Goal: Navigation & Orientation: Find specific page/section

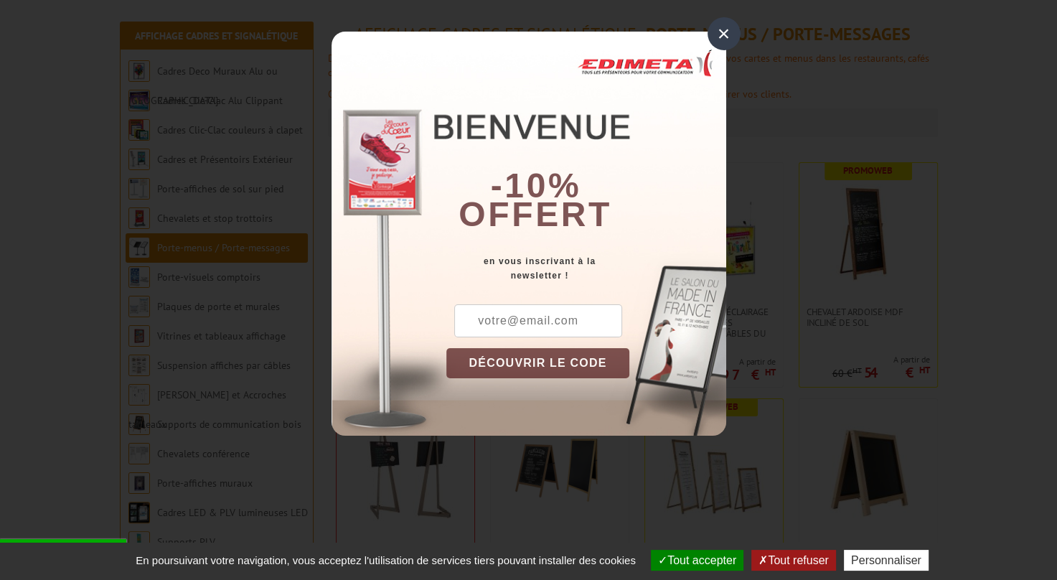
scroll to position [165, 0]
click at [719, 41] on div "×" at bounding box center [724, 33] width 33 height 33
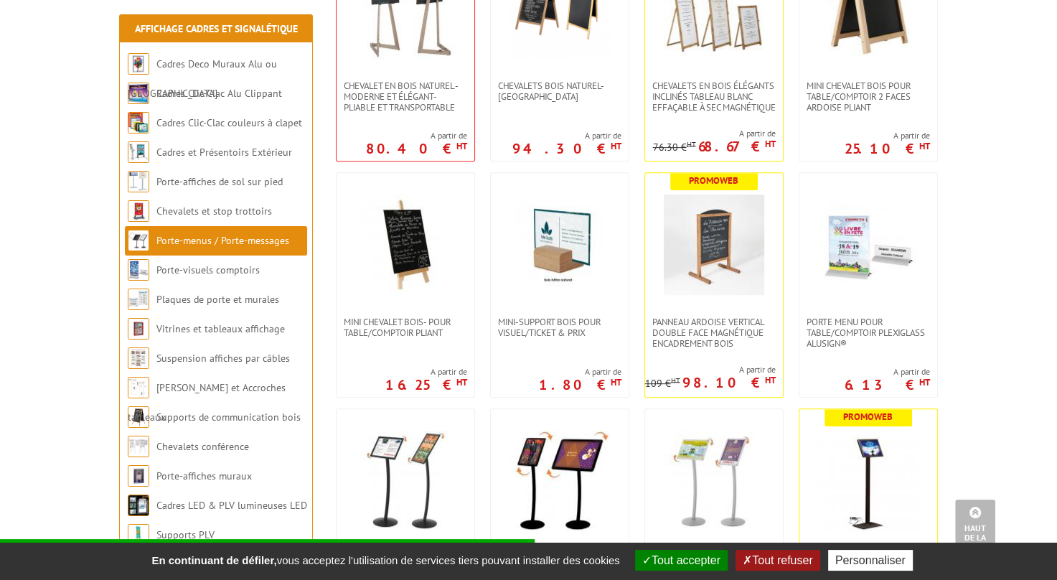
scroll to position [873, 0]
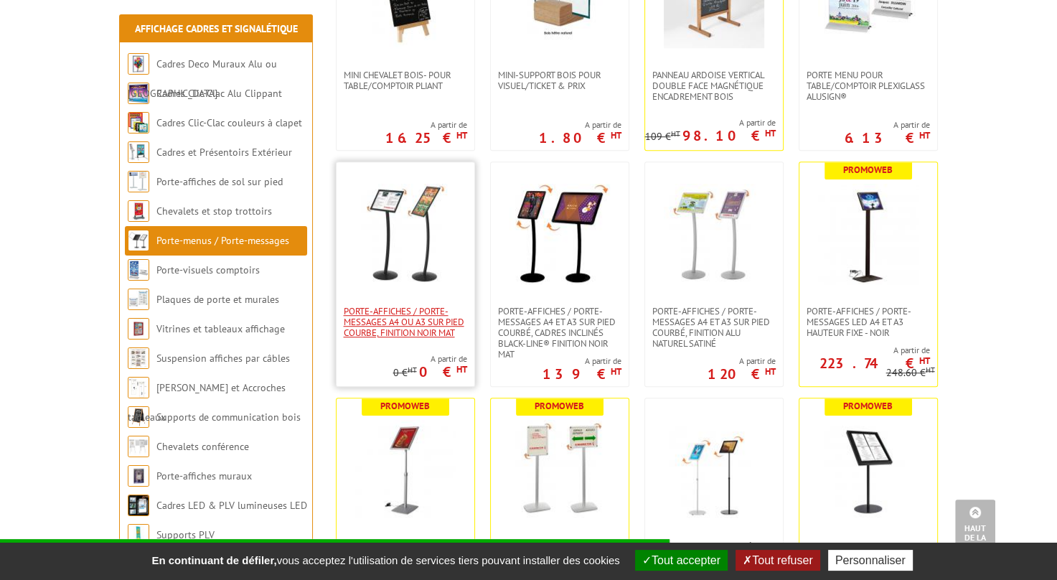
click at [393, 330] on span "Porte-affiches / Porte-messages A4 ou A3 sur pied courbe, finition noir mat" at bounding box center [405, 322] width 123 height 32
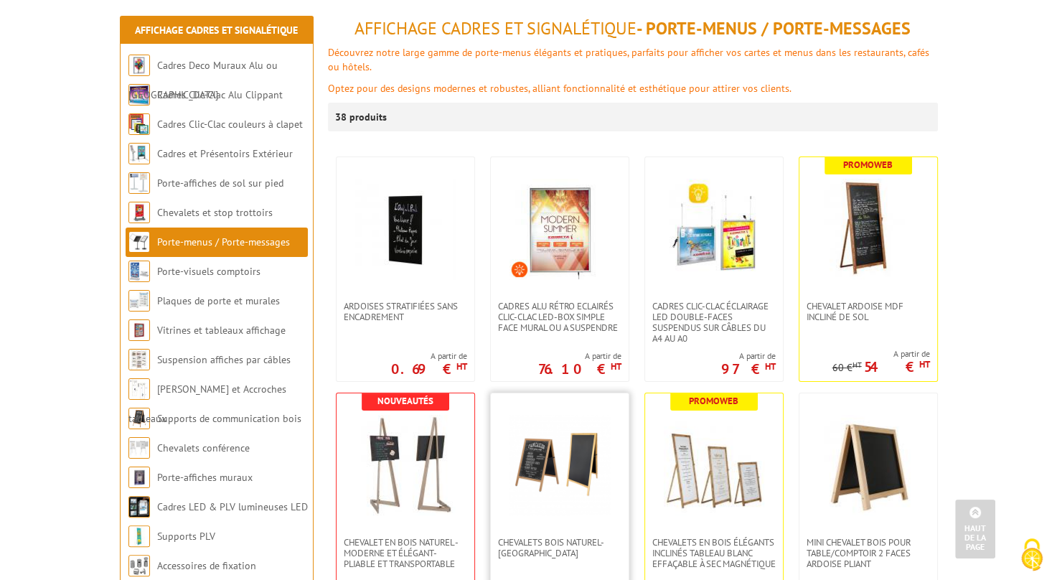
scroll to position [171, 0]
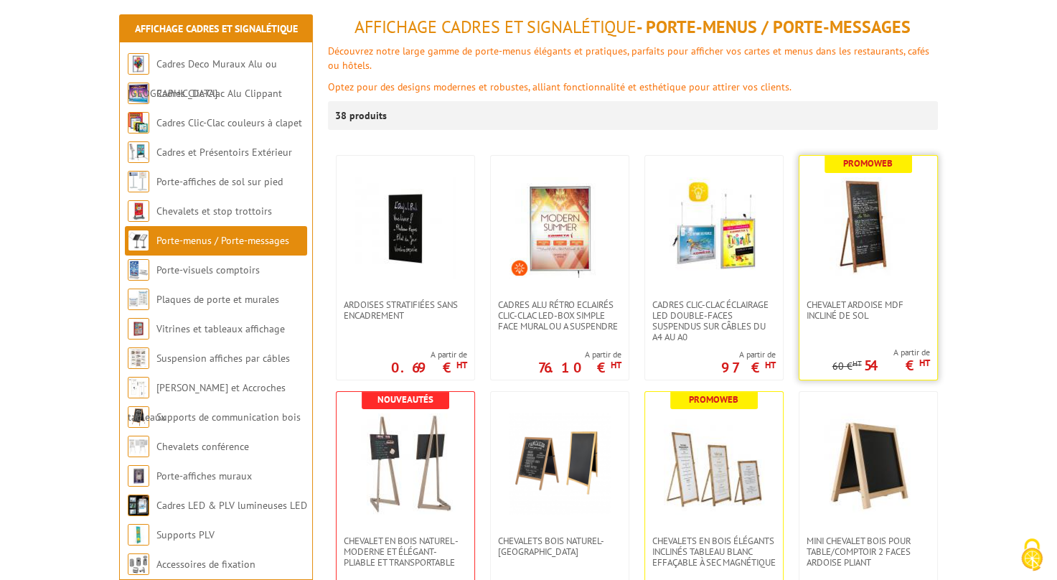
click at [887, 335] on div "Promoweb Chevalet Ardoise MDF incliné de sol A partir de 54 € HT 60 € HT" at bounding box center [868, 267] width 139 height 225
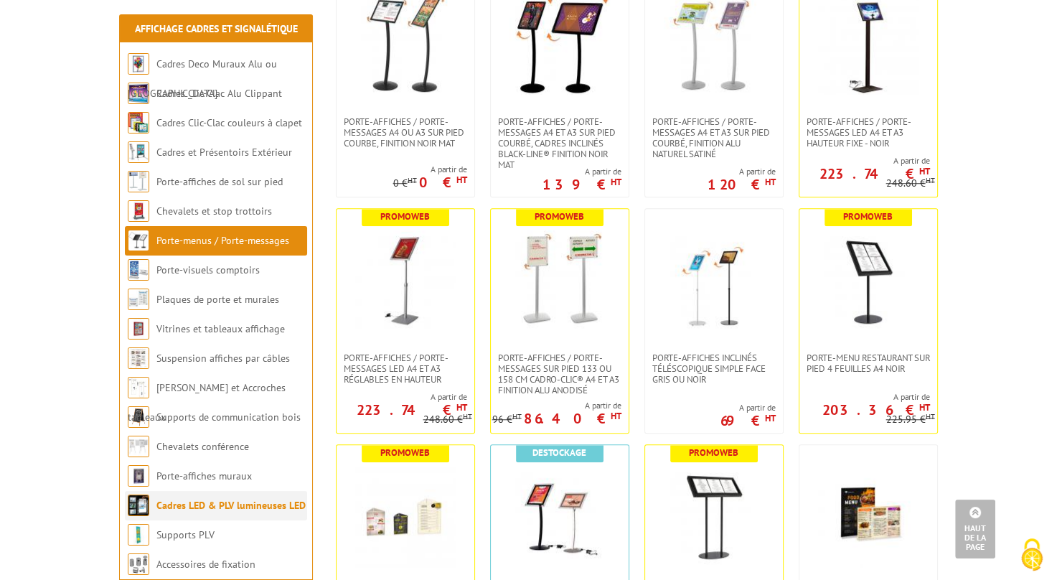
scroll to position [1087, 0]
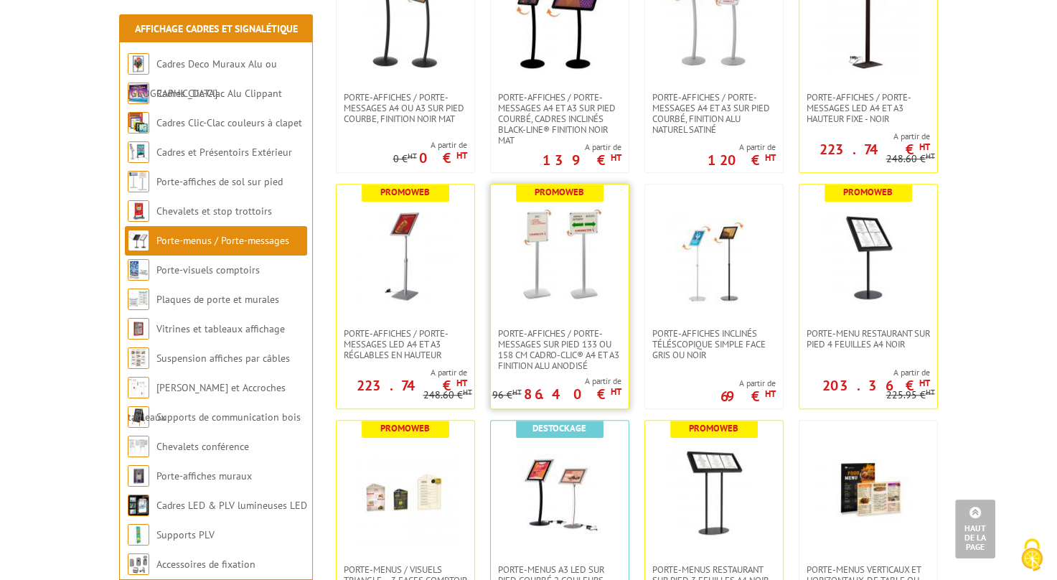
click at [594, 305] on img at bounding box center [560, 256] width 100 height 100
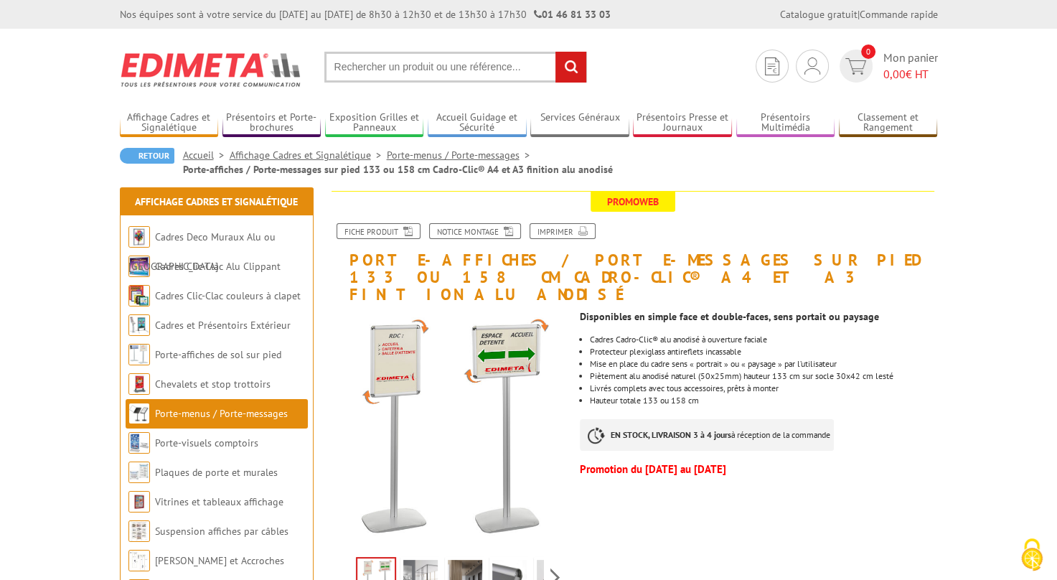
click at [594, 305] on div "Disponibles en simple face et double-faces, sens portait ou paysage Cadres Cadr…" at bounding box center [764, 392] width 368 height 177
click at [182, 327] on link "Cadres et Présentoirs Extérieur" at bounding box center [223, 325] width 136 height 13
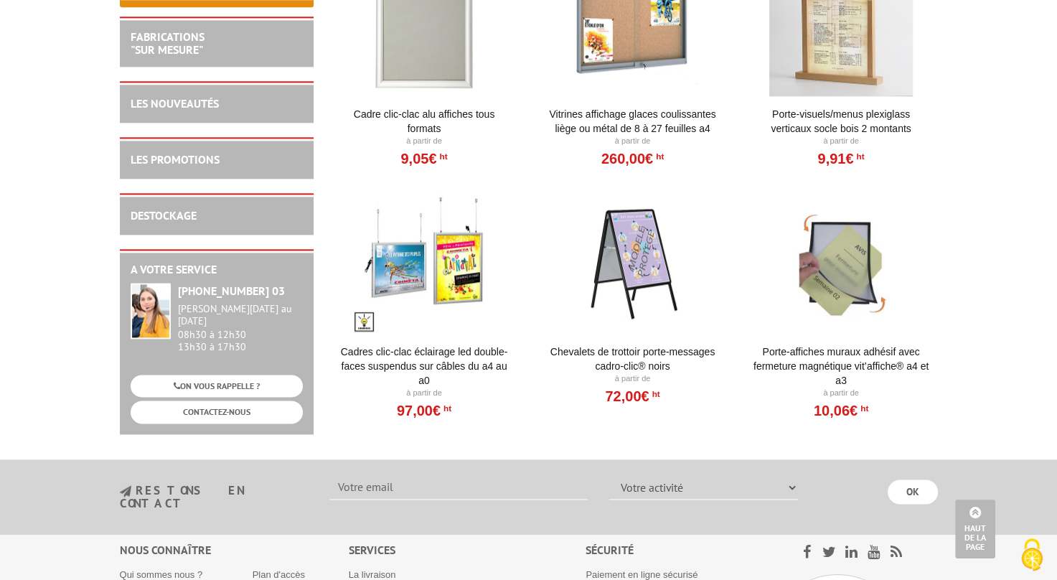
scroll to position [1635, 0]
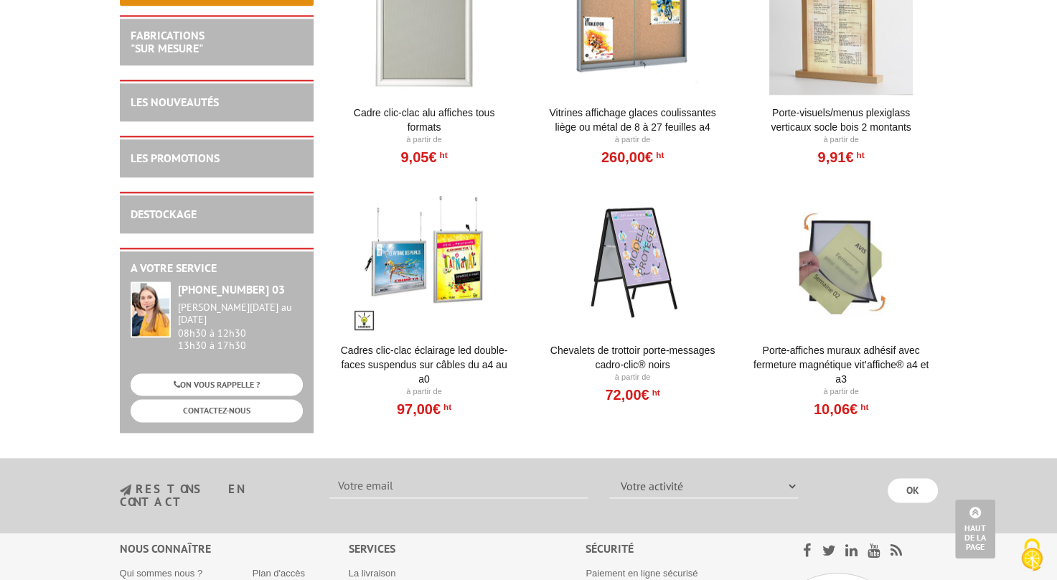
click at [664, 281] on div at bounding box center [632, 261] width 177 height 144
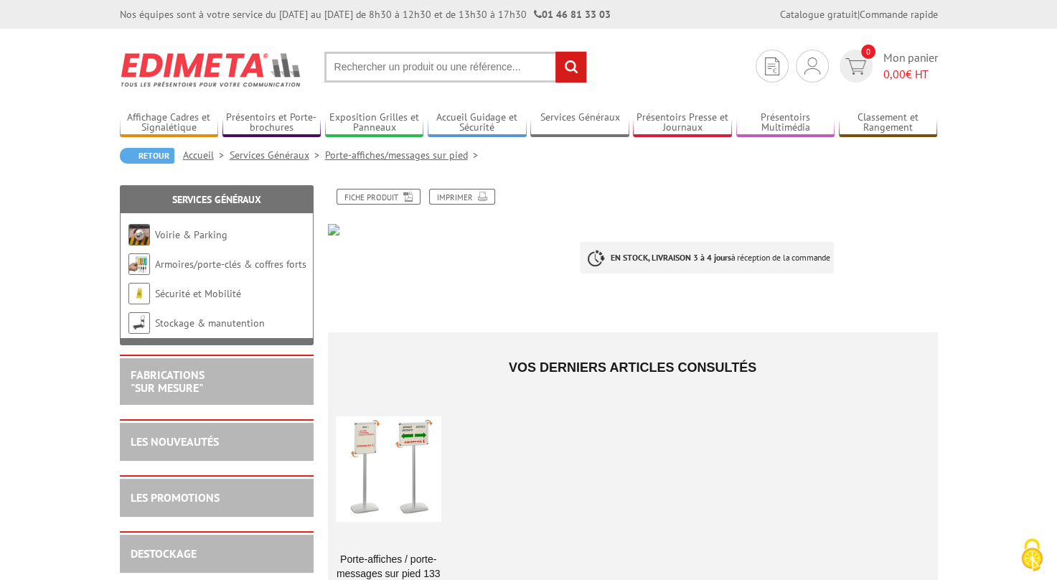
click at [613, 373] on span "Vos derniers articles consultés" at bounding box center [633, 367] width 248 height 14
click at [167, 289] on link "Sécurité et Mobilité" at bounding box center [198, 293] width 86 height 13
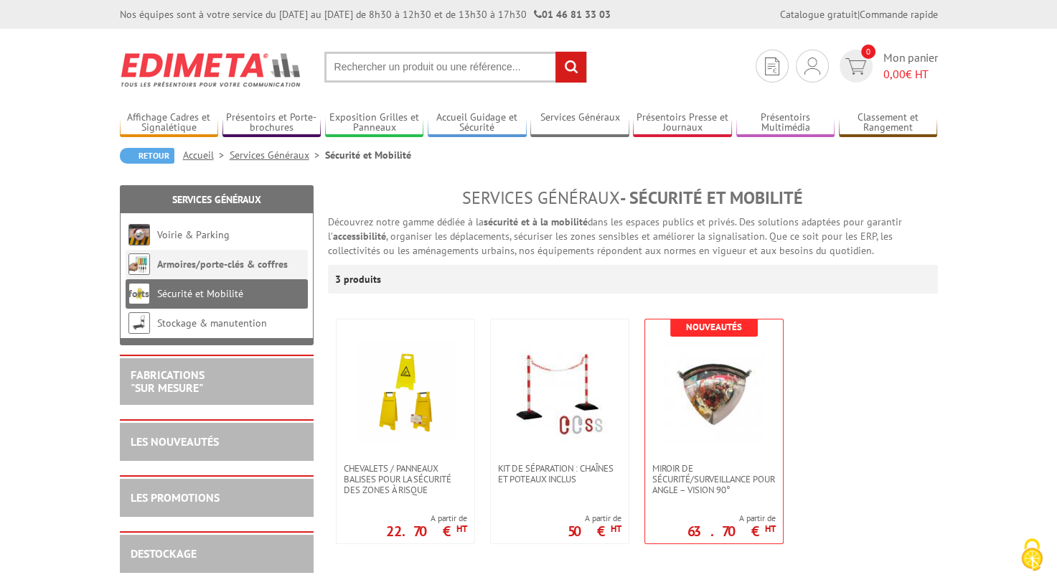
click at [198, 264] on link "Armoires/porte-clés & coffres forts" at bounding box center [207, 279] width 159 height 42
